Goal: Transaction & Acquisition: Subscribe to service/newsletter

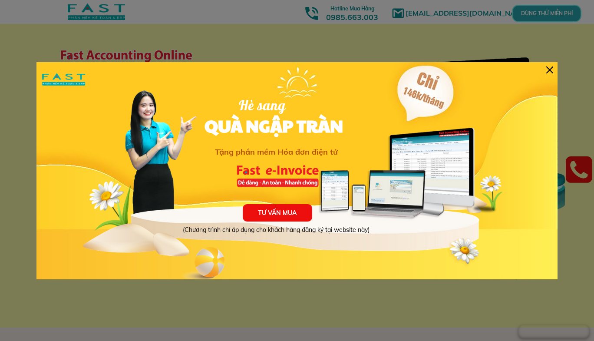
click at [551, 70] on div at bounding box center [550, 69] width 7 height 7
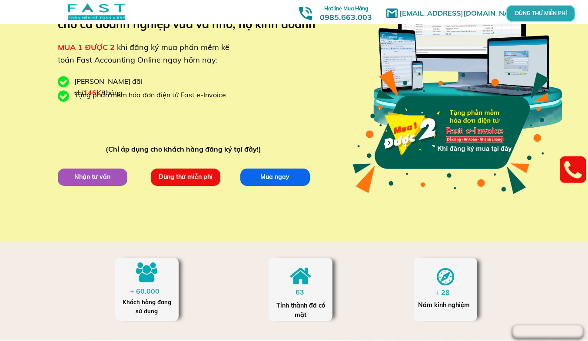
scroll to position [87, 0]
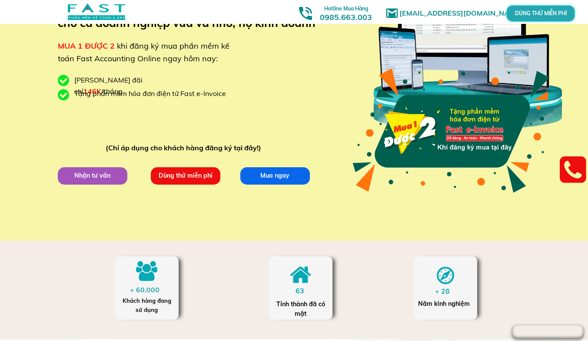
click at [177, 179] on p "Dùng thử miễn phí" at bounding box center [186, 175] width 70 height 17
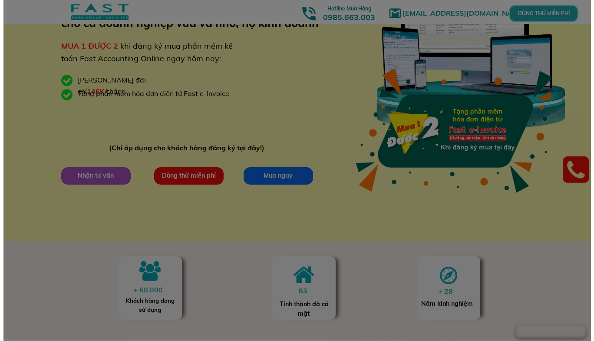
scroll to position [0, 0]
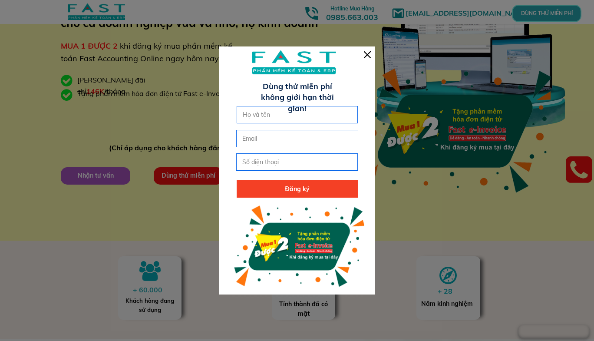
click at [299, 117] on input "text" at bounding box center [298, 114] width 114 height 17
type input "[PERSON_NAME]"
type input "[EMAIL_ADDRESS][DOMAIN_NAME]"
type input "0944777858"
click at [309, 189] on p "Đăng ký" at bounding box center [298, 188] width 122 height 17
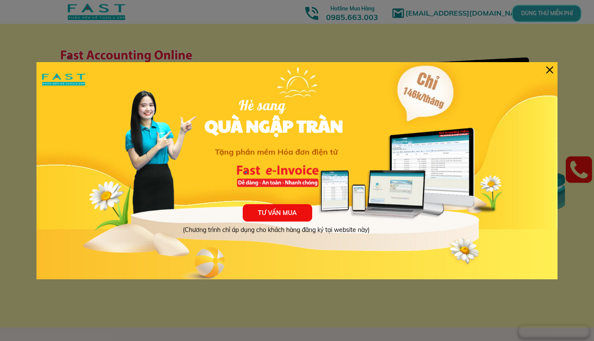
click at [549, 69] on div at bounding box center [550, 69] width 7 height 7
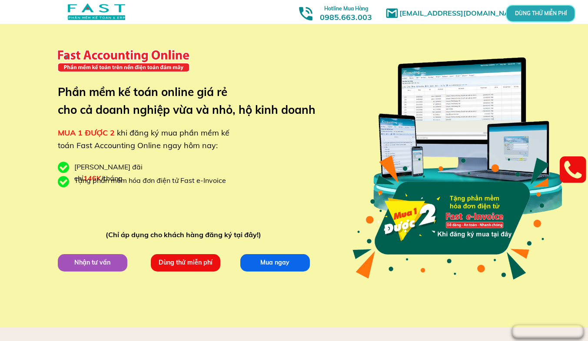
click at [282, 263] on p "Mua ngay" at bounding box center [275, 263] width 72 height 18
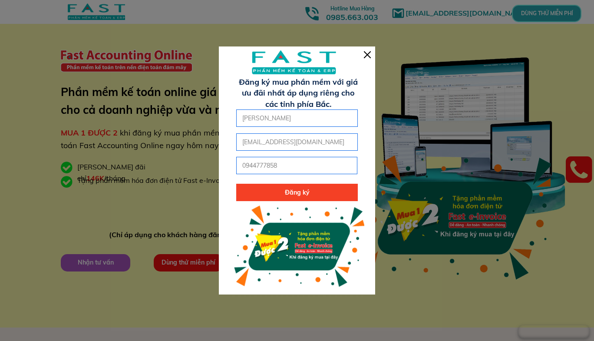
click at [369, 56] on div at bounding box center [367, 54] width 7 height 7
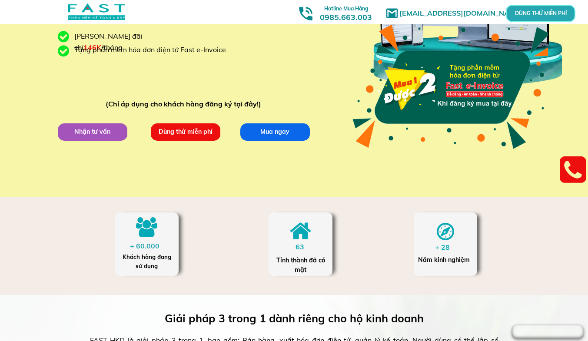
scroll to position [130, 0]
